Goal: Information Seeking & Learning: Learn about a topic

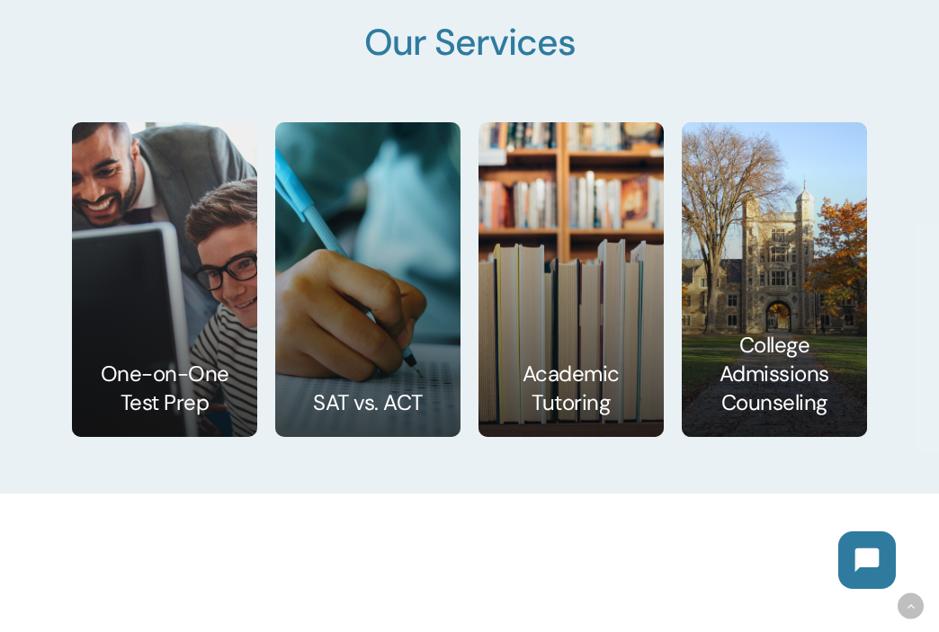
scroll to position [2542, 0]
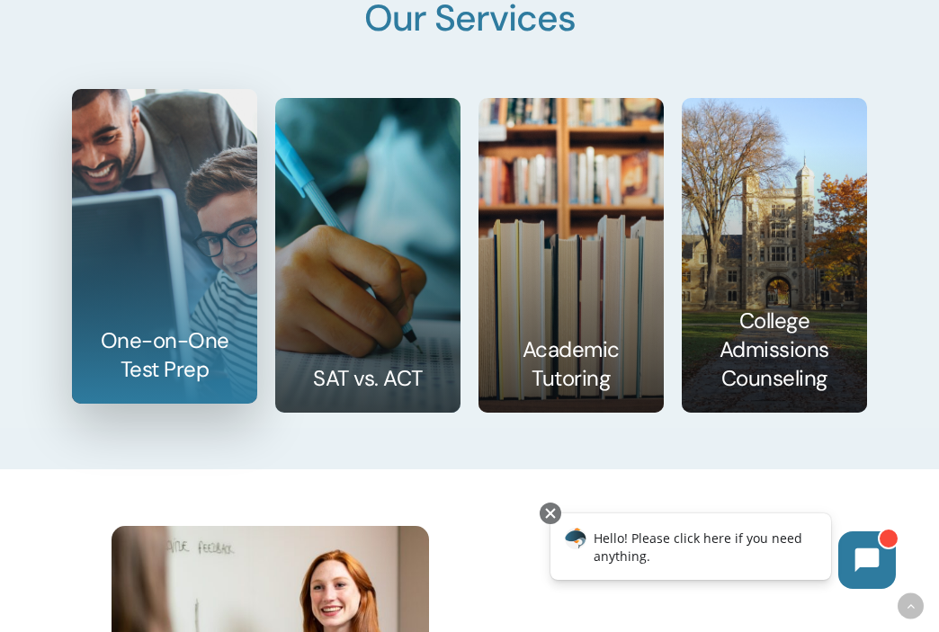
click at [220, 317] on link at bounding box center [164, 246] width 183 height 313
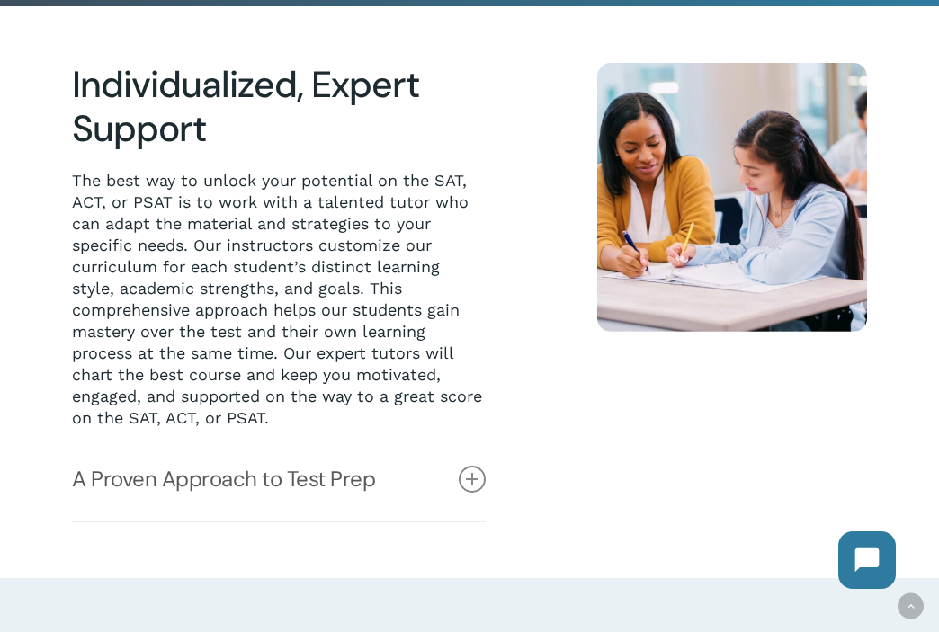
scroll to position [579, 0]
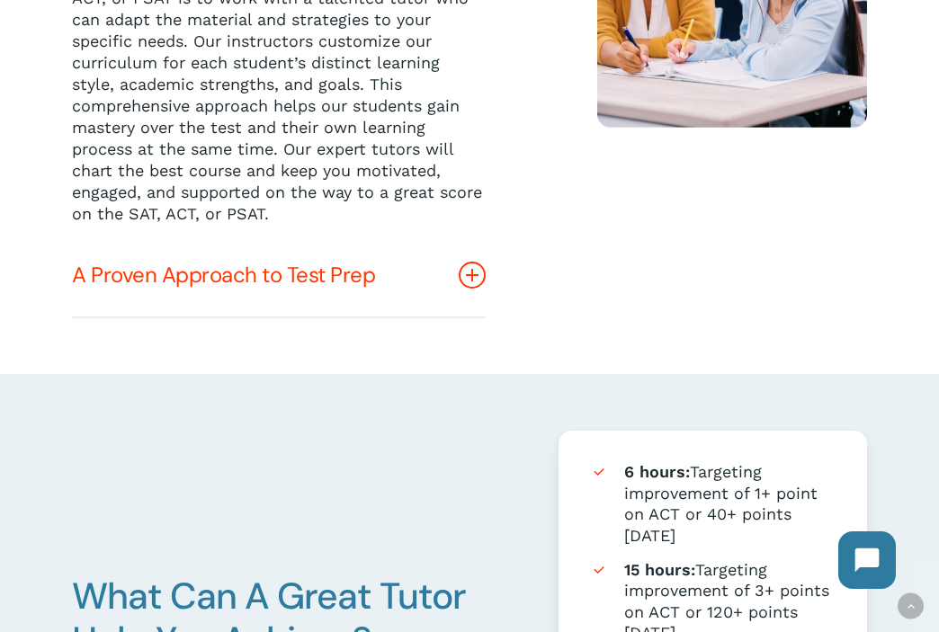
click at [456, 273] on link "A Proven Approach to Test Prep" at bounding box center [279, 275] width 414 height 83
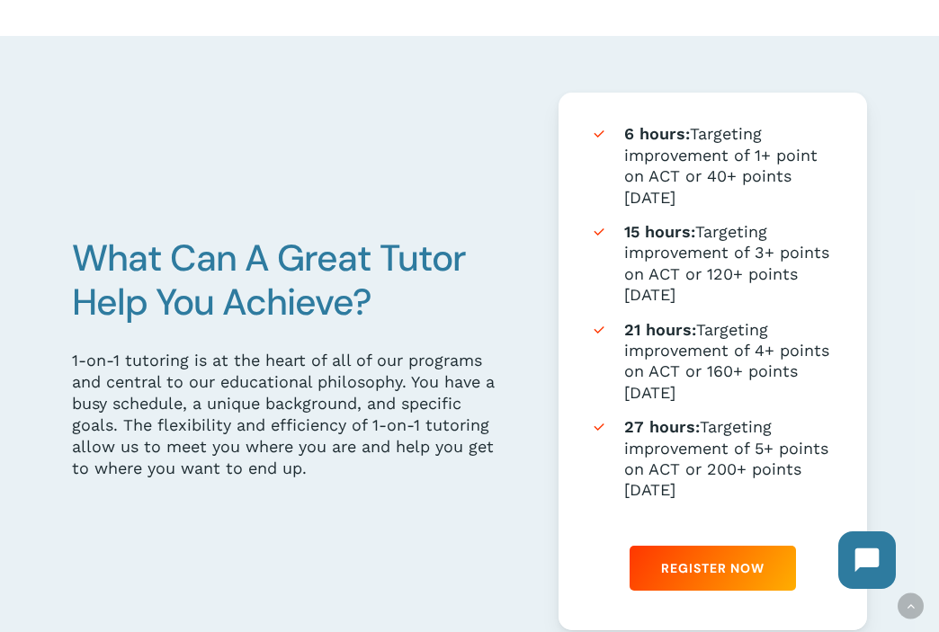
scroll to position [1217, 0]
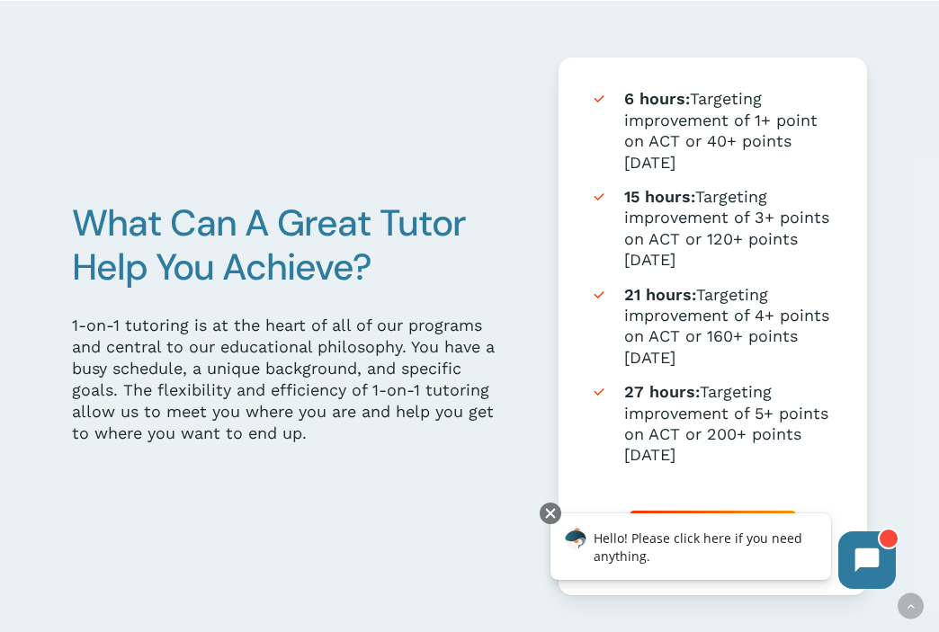
drag, startPoint x: 625, startPoint y: 96, endPoint x: 661, endPoint y: 457, distance: 362.4
click at [661, 457] on ul "6 hours: Targeting improvement of 1+ point on ACT or 40+ points on SAT 15 hours…" at bounding box center [713, 277] width 246 height 378
copy ul "6 hours: Targeting improvement of 1+ point on ACT or 40+ points on SAT 15 hours…"
